Goal: Task Accomplishment & Management: Complete application form

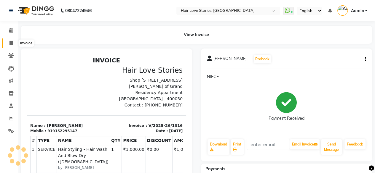
click at [11, 42] on icon at bounding box center [10, 43] width 3 height 4
select select "service"
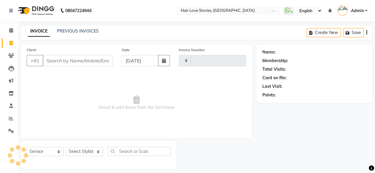
scroll to position [4, 0]
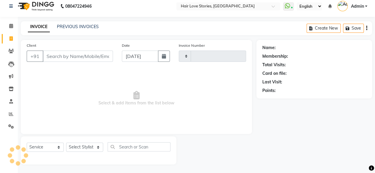
type input "1317"
select select "3886"
click at [54, 55] on input "Client" at bounding box center [78, 56] width 70 height 11
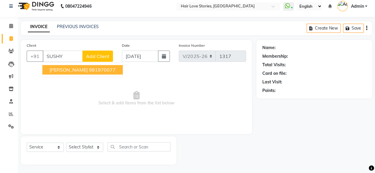
click at [61, 71] on span "[PERSON_NAME]" at bounding box center [68, 70] width 38 height 6
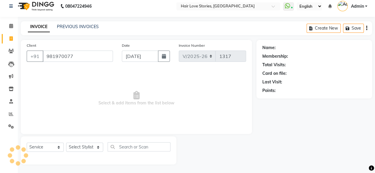
type input "981970077"
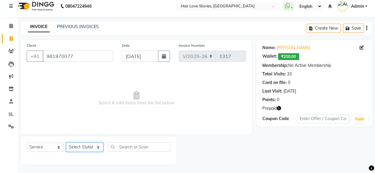
click at [76, 150] on select "Select Stylist [PERSON_NAME] FRONTDESK MANAGER [PERSON_NAME] [PERSON_NAME] [PER…" at bounding box center [84, 147] width 37 height 9
select select "66845"
click at [66, 143] on select "Select Stylist [PERSON_NAME] FRONTDESK MANAGER [PERSON_NAME] [PERSON_NAME] [PER…" at bounding box center [84, 147] width 37 height 9
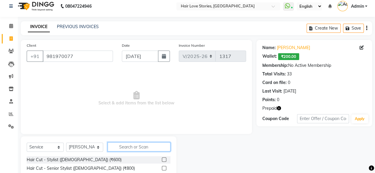
click at [116, 145] on input "text" at bounding box center [138, 146] width 63 height 9
type input "TONGS"
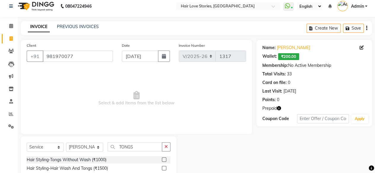
click at [163, 158] on label at bounding box center [164, 160] width 4 height 4
click at [163, 158] on input "checkbox" at bounding box center [164, 160] width 4 height 4
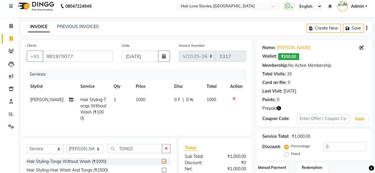
checkbox input "false"
click at [137, 97] on span "1000" at bounding box center [140, 99] width 9 height 5
select select "66845"
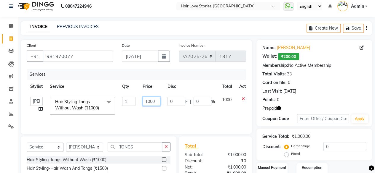
click at [149, 102] on input "1000" at bounding box center [151, 101] width 18 height 9
type input "800"
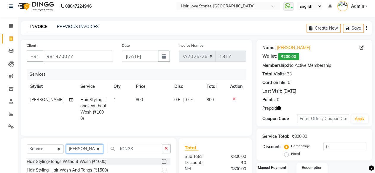
click at [97, 150] on select "Select Stylist [PERSON_NAME] FRONTDESK MANAGER [PERSON_NAME] [PERSON_NAME] [PER…" at bounding box center [84, 149] width 37 height 9
select select "19054"
click at [66, 145] on select "Select Stylist [PERSON_NAME] FRONTDESK MANAGER [PERSON_NAME] [PERSON_NAME] [PER…" at bounding box center [84, 149] width 37 height 9
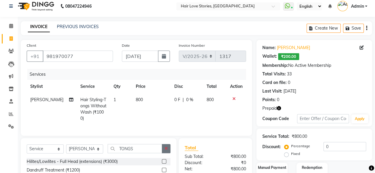
click at [166, 147] on icon "button" at bounding box center [165, 149] width 3 height 4
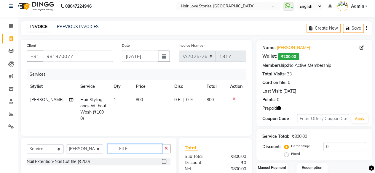
type input "FILE"
click at [163, 160] on label at bounding box center [164, 161] width 4 height 4
click at [163, 160] on input "checkbox" at bounding box center [164, 162] width 4 height 4
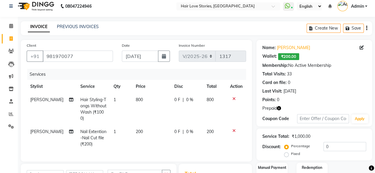
checkbox input "false"
click at [136, 133] on span "200" at bounding box center [139, 131] width 7 height 5
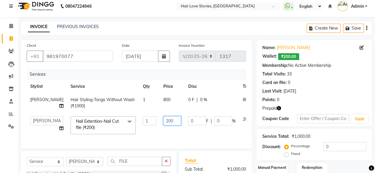
click at [163, 125] on input "200" at bounding box center [172, 120] width 18 height 9
type input "500"
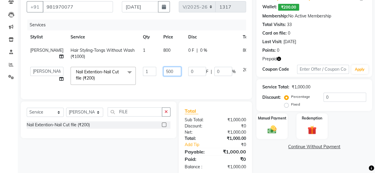
scroll to position [60, 0]
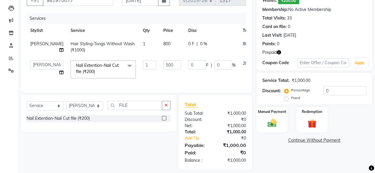
click at [280, 162] on div "Name: [PERSON_NAME] Wallet: ₹200.00 Membership: No Active Membership Total Visi…" at bounding box center [316, 77] width 120 height 186
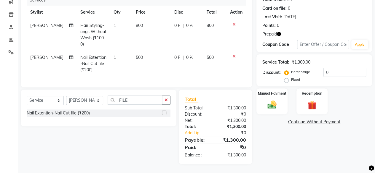
scroll to position [83, 0]
click at [261, 97] on div "Manual Payment" at bounding box center [272, 101] width 32 height 27
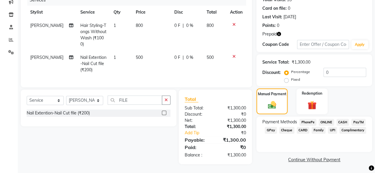
click at [273, 129] on span "GPay" at bounding box center [270, 130] width 12 height 7
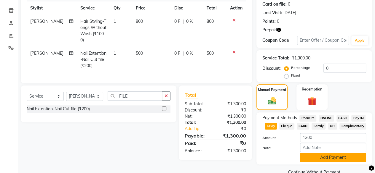
click at [316, 162] on button "Add Payment" at bounding box center [333, 157] width 66 height 9
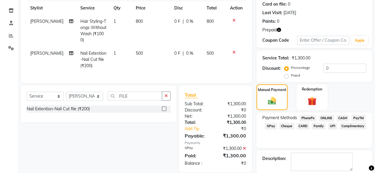
scroll to position [111, 0]
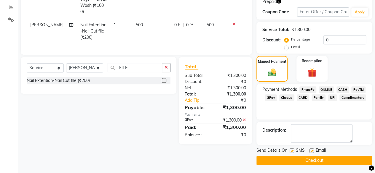
click at [291, 149] on label at bounding box center [291, 151] width 4 height 4
click at [291, 149] on input "checkbox" at bounding box center [291, 151] width 4 height 4
checkbox input "false"
click at [297, 160] on button "Checkout" at bounding box center [313, 160] width 115 height 9
